Goal: Task Accomplishment & Management: Complete application form

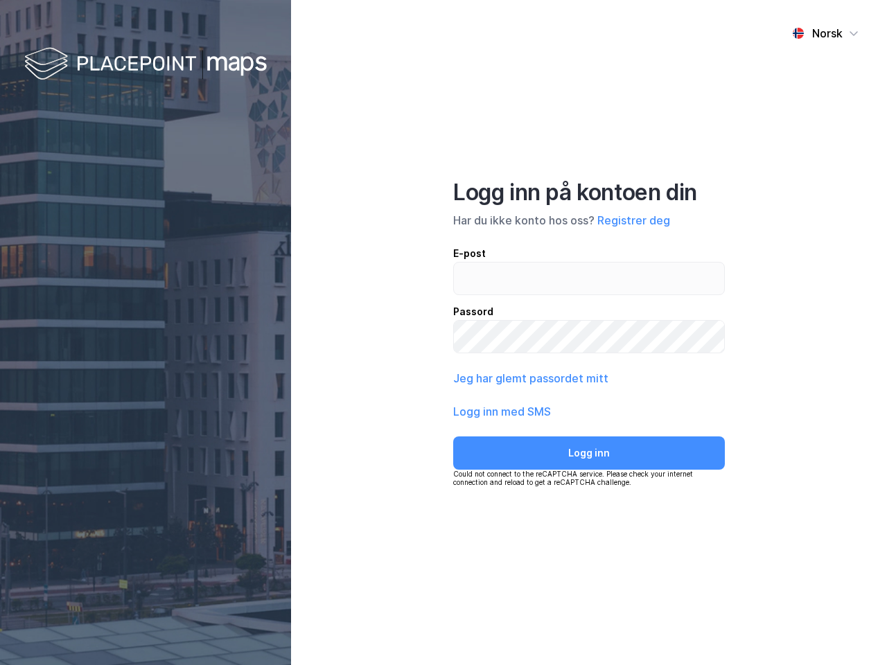
click at [444, 333] on div "Norsk Logg inn på kontoen din Har du ikke konto hos oss? Registrer deg E-post P…" at bounding box center [589, 332] width 596 height 665
click at [146, 64] on img at bounding box center [145, 64] width 243 height 41
click at [825, 33] on div "Norsk" at bounding box center [827, 33] width 30 height 17
click at [633, 220] on button "Registrer deg" at bounding box center [633, 220] width 73 height 17
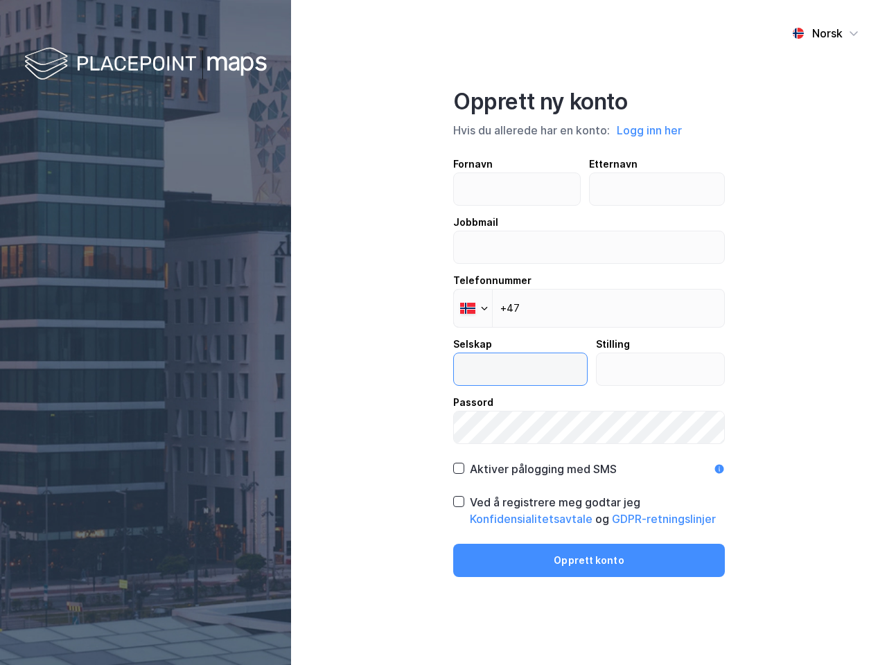
click at [530, 378] on input "text" at bounding box center [520, 369] width 133 height 32
click at [502, 412] on label "Passord" at bounding box center [589, 419] width 272 height 50
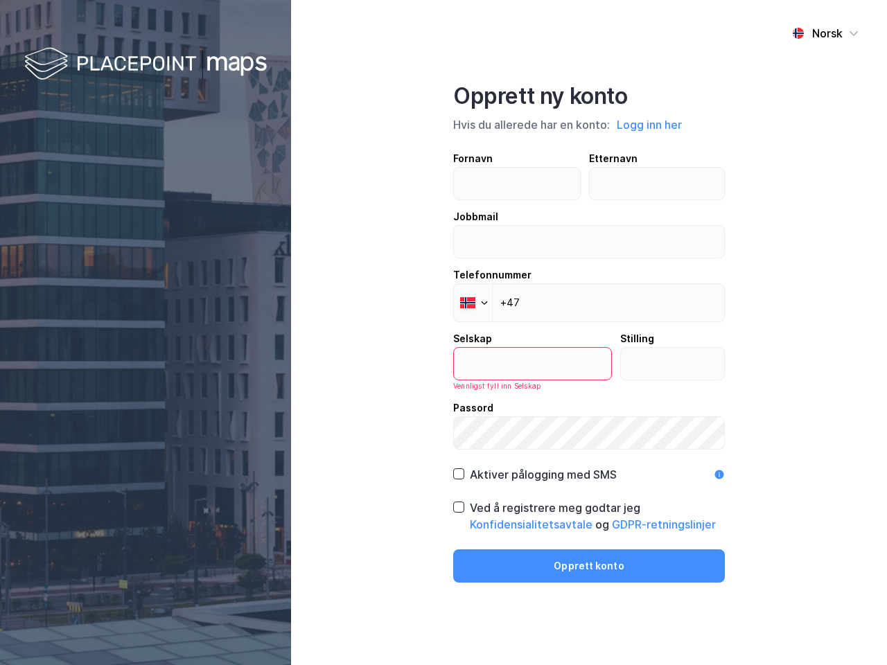
click at [589, 453] on div "Opprett ny konto Hvis du allerede har en konto: Logg inn her Fornavn Etternavn …" at bounding box center [589, 332] width 272 height 500
